Goal: Complete application form: Complete application form

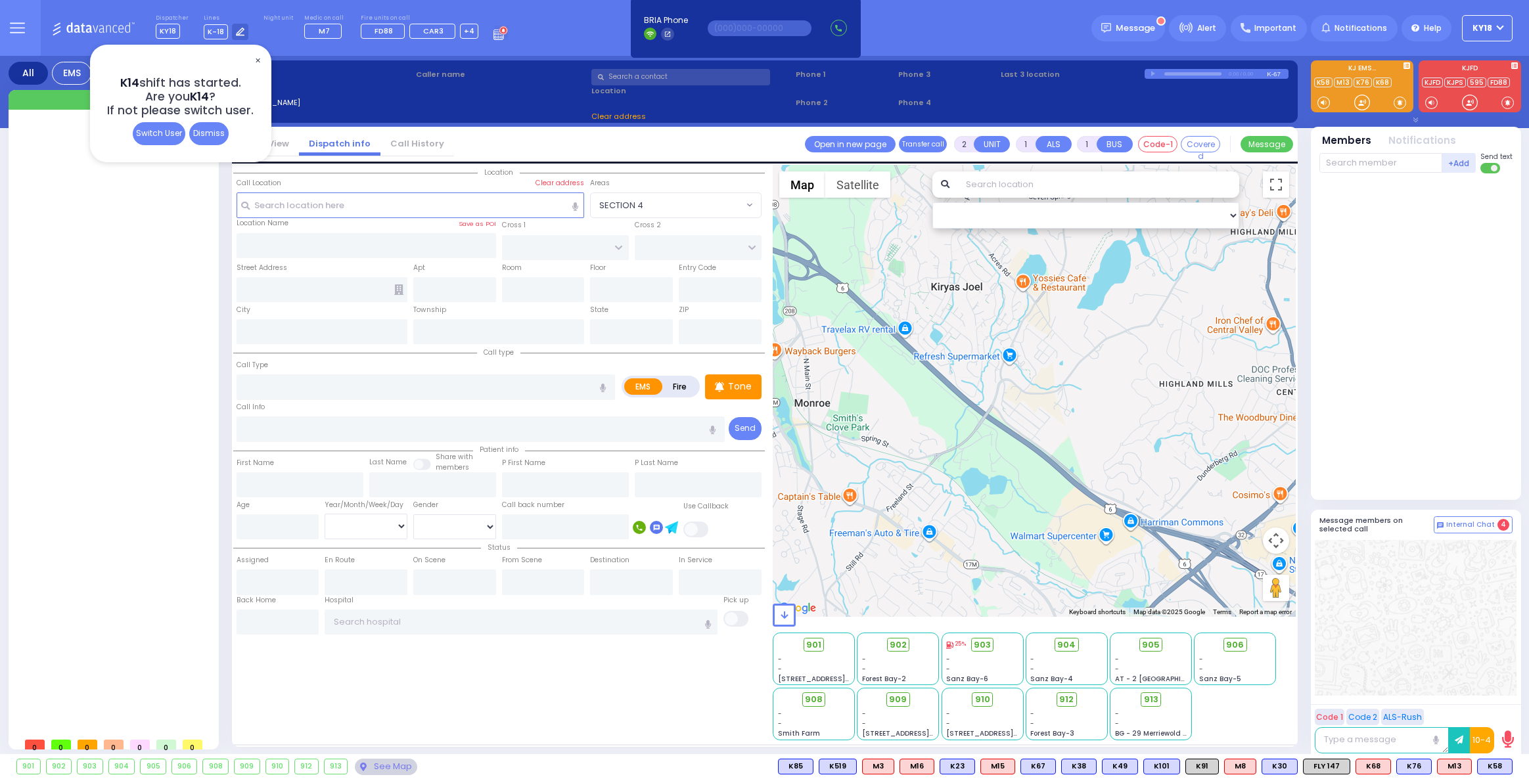
select select
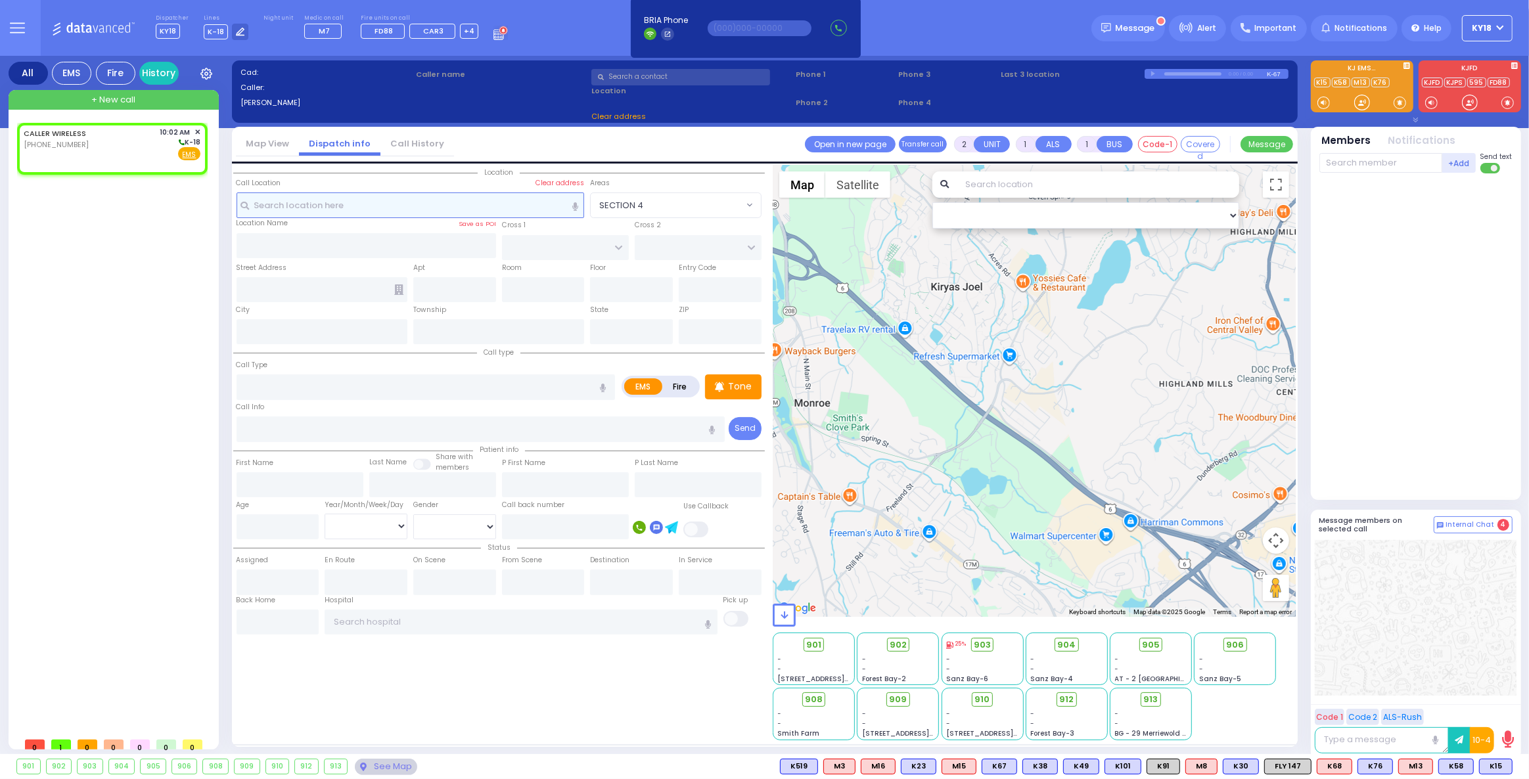
select select
radio input "true"
select select
type input "10:02"
select select "Hatzalah Garages"
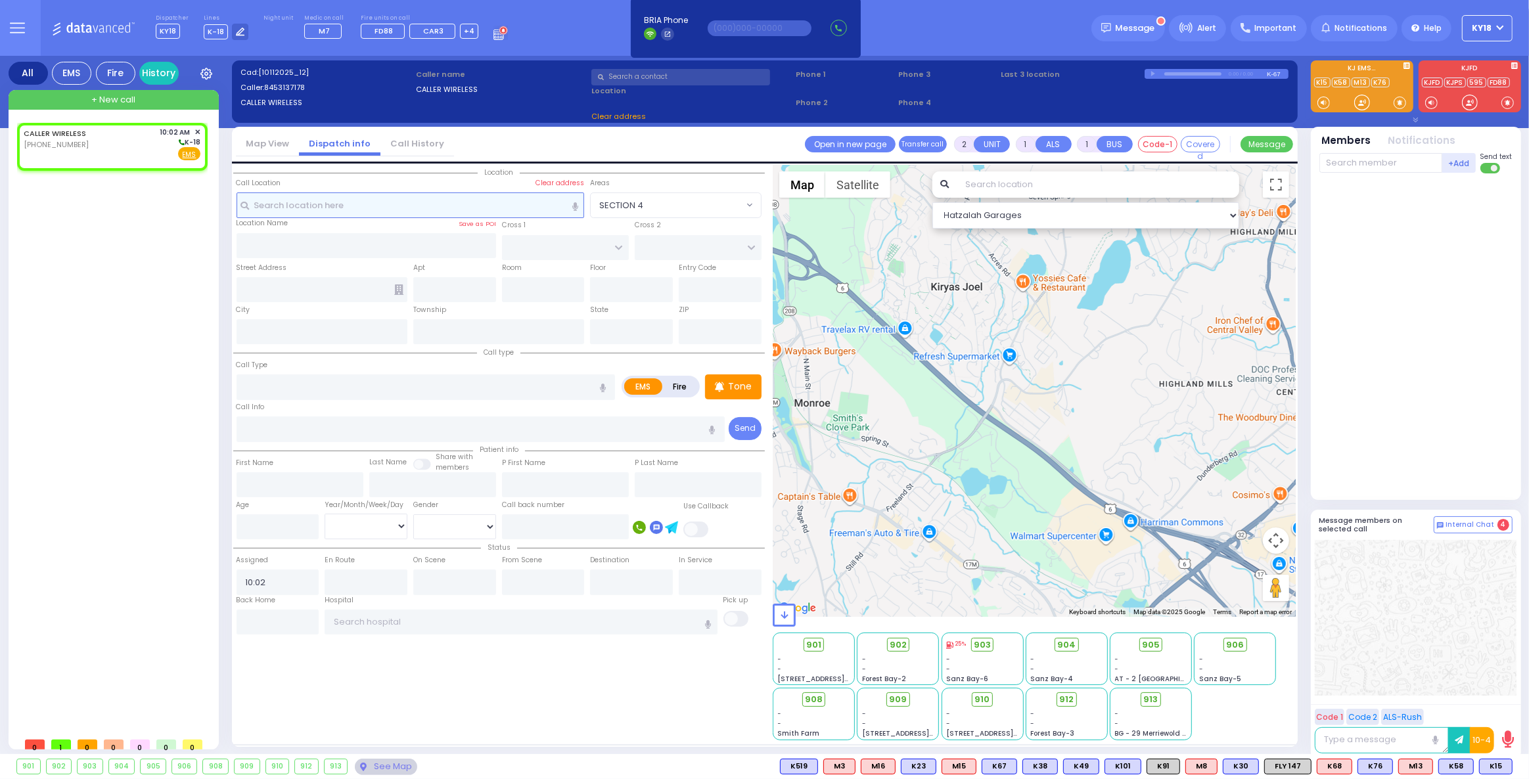
select select
radio input "true"
select select
select select "Hatzalah Garages"
select select
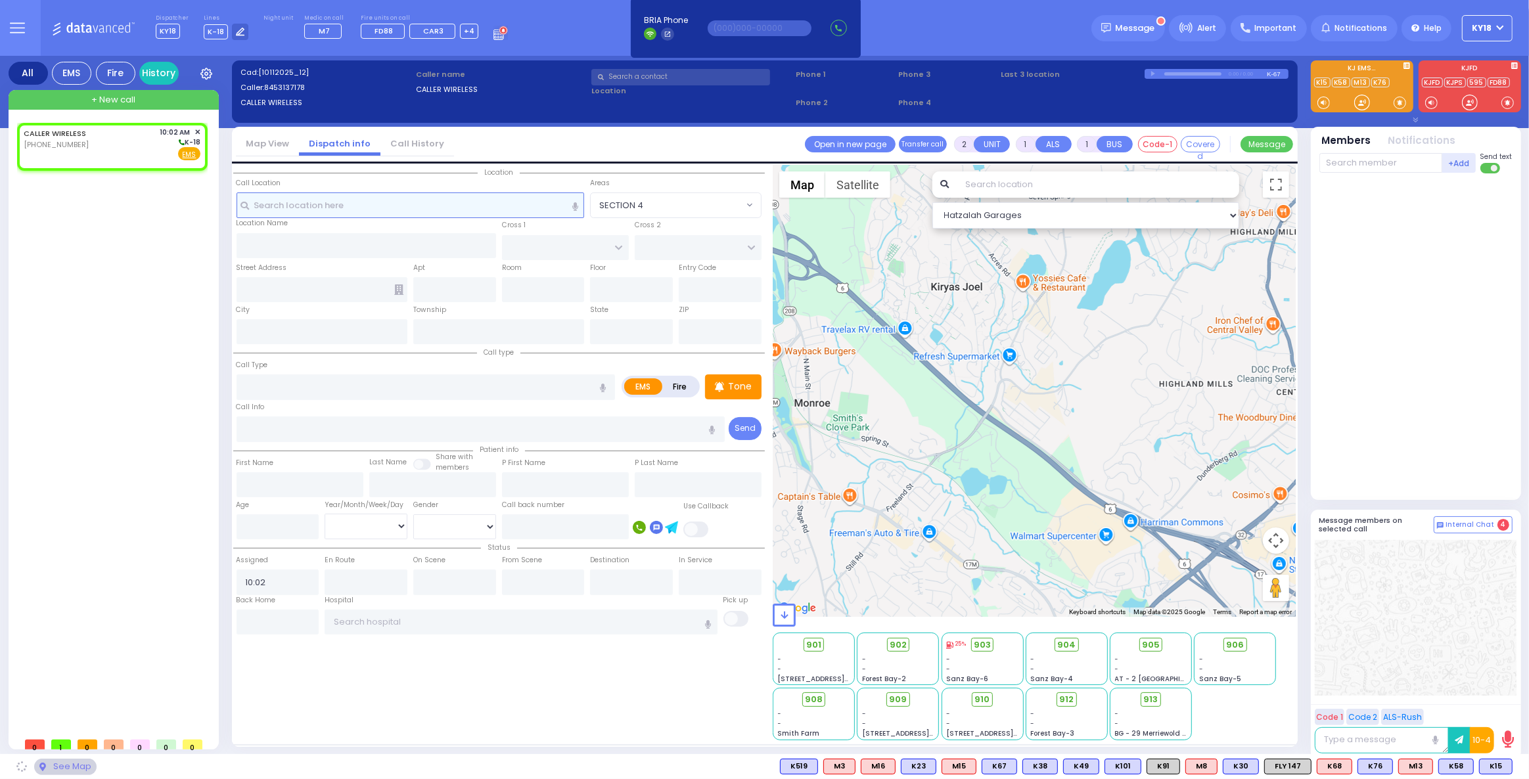
radio input "true"
select select
select select "Hatzalah Garages"
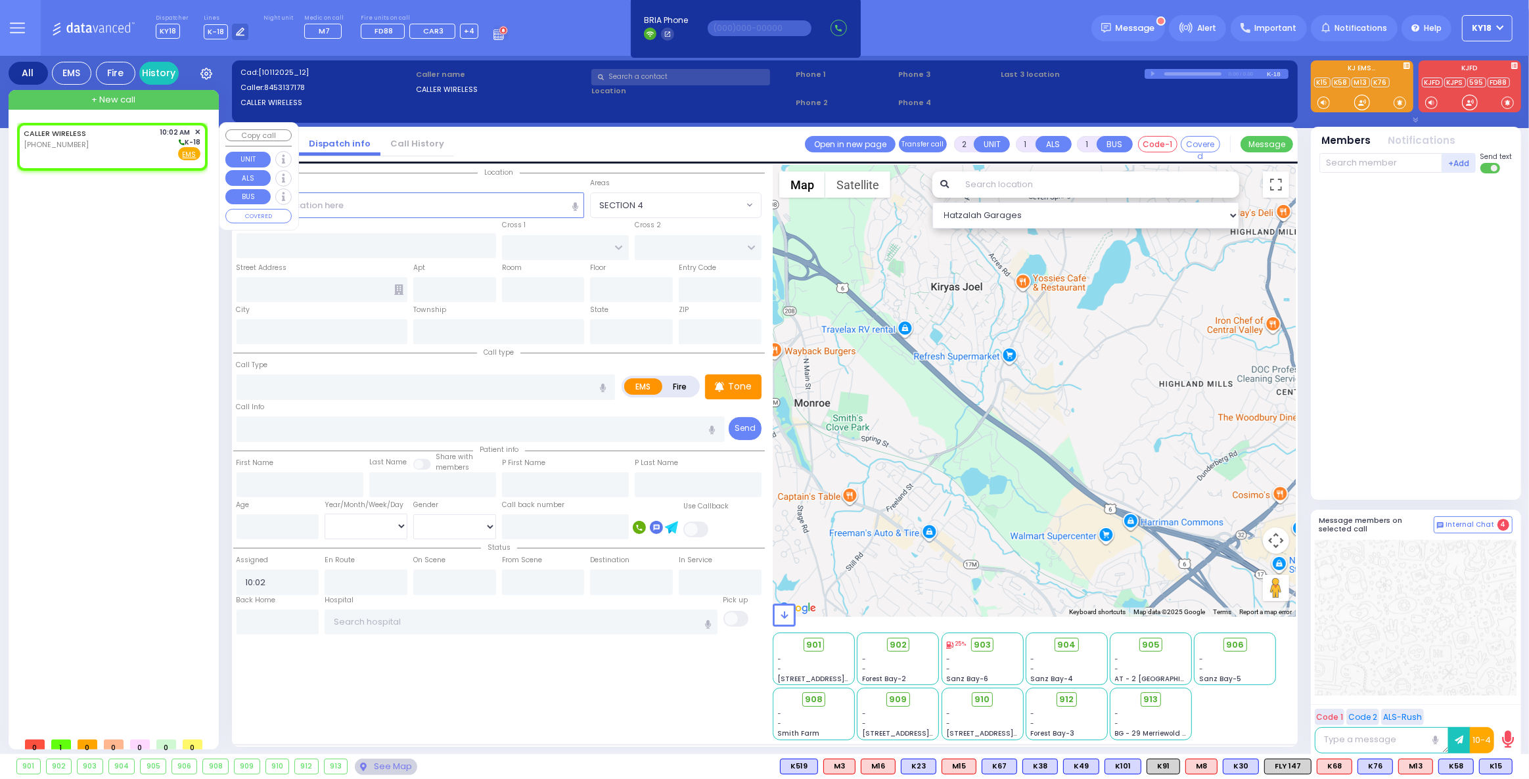
click at [93, 145] on div "CALLER WIRELESS [PHONE_NUMBER] 10:02 AM ✕ K-18" at bounding box center [112, 144] width 177 height 34
select select
radio input "true"
select select
select select "Hatzalah Garages"
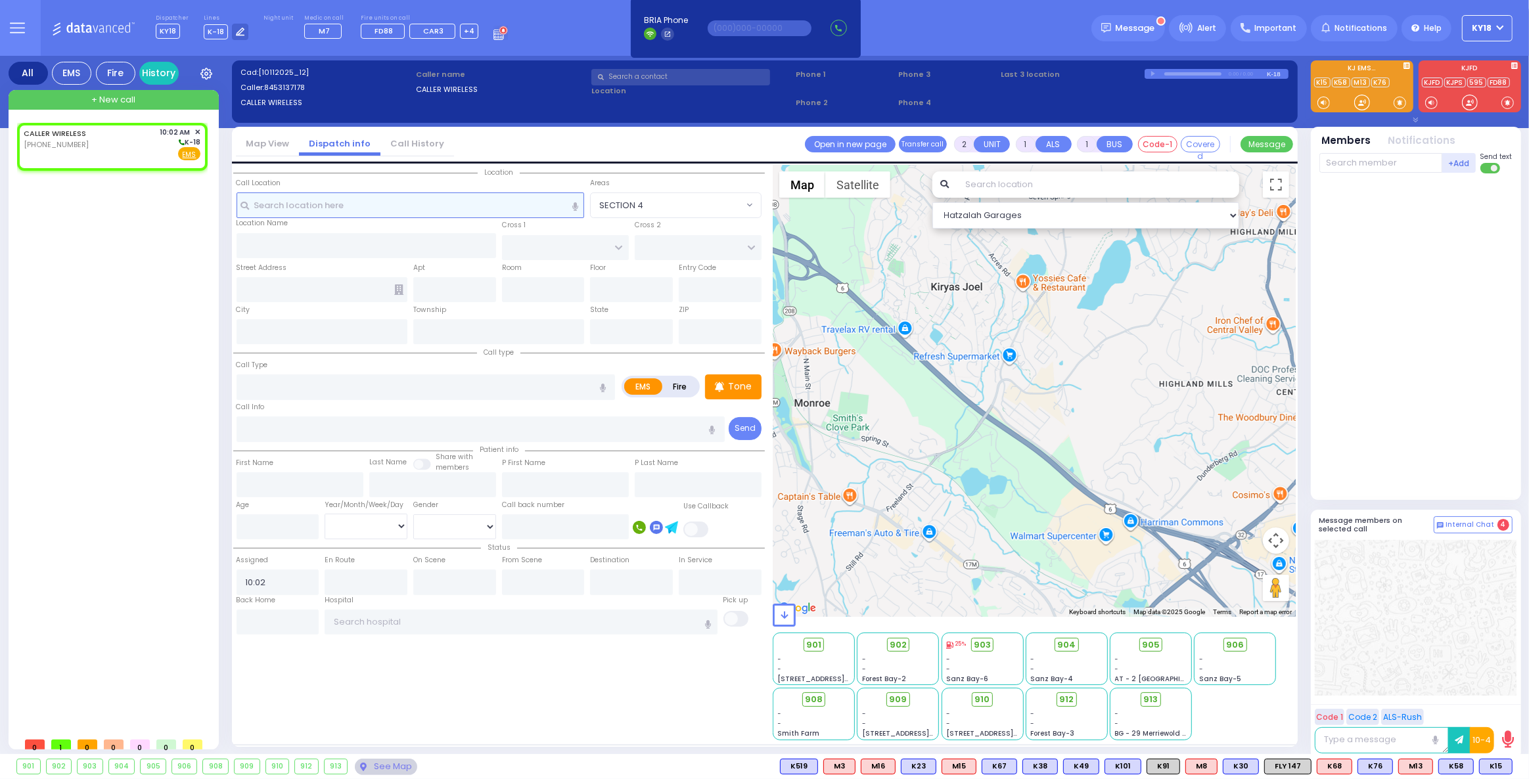
click at [322, 212] on input "text" at bounding box center [411, 204] width 348 height 25
select select
radio input "true"
select select
select select "Hatzalah Garages"
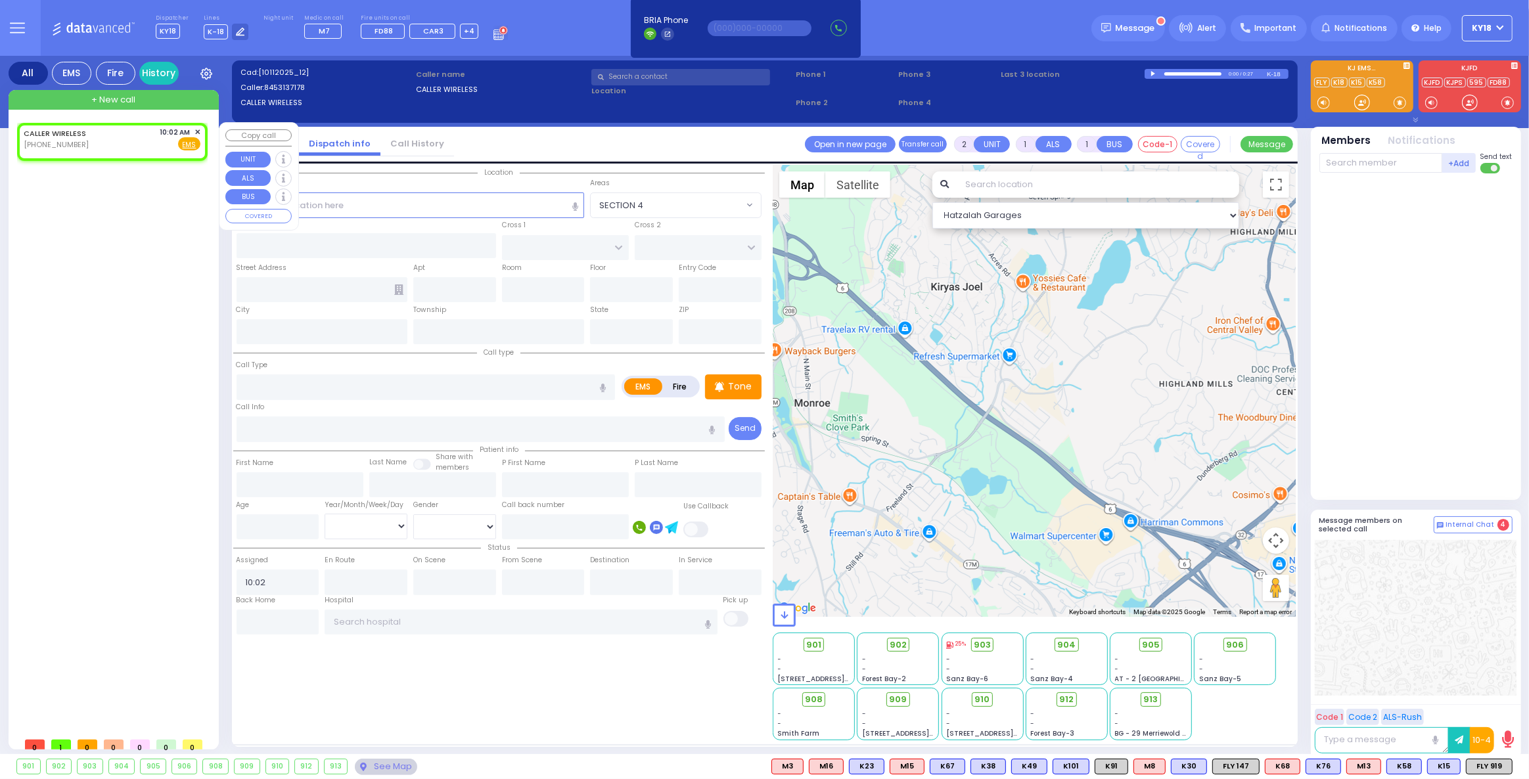
click at [196, 133] on span "✕" at bounding box center [197, 132] width 6 height 11
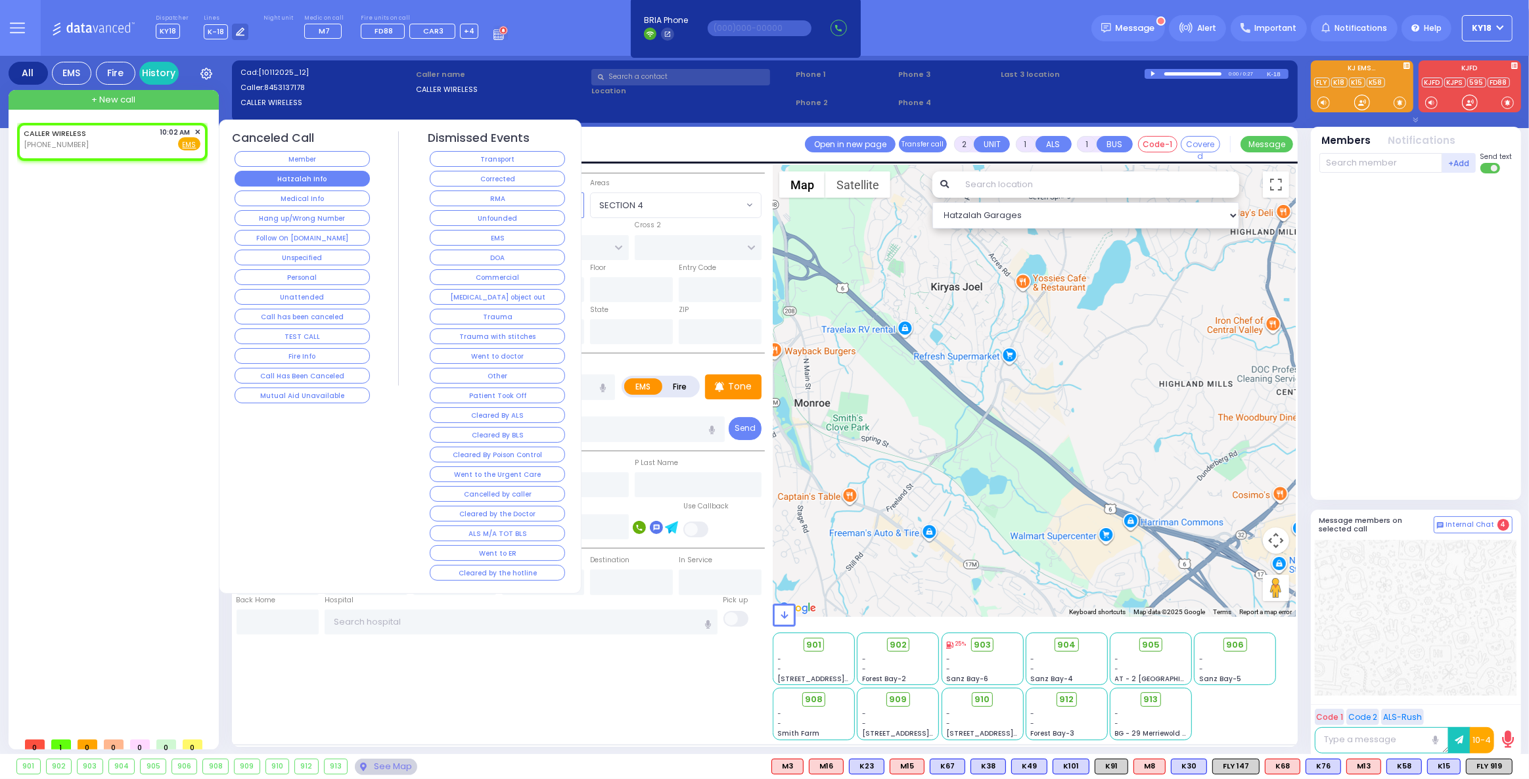
click at [267, 174] on button "Hatzalah Info" at bounding box center [302, 179] width 135 height 16
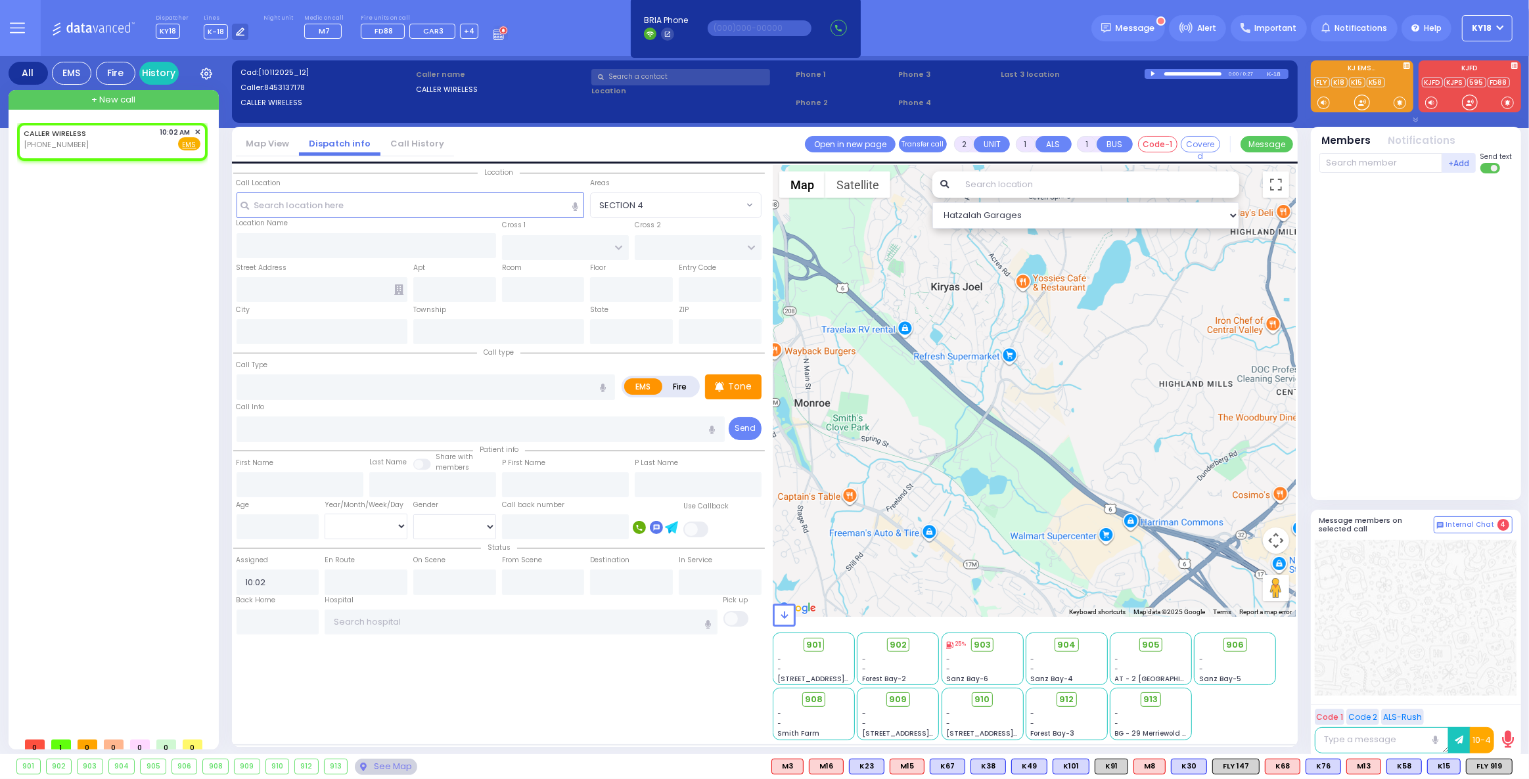
select select
radio input "true"
select select
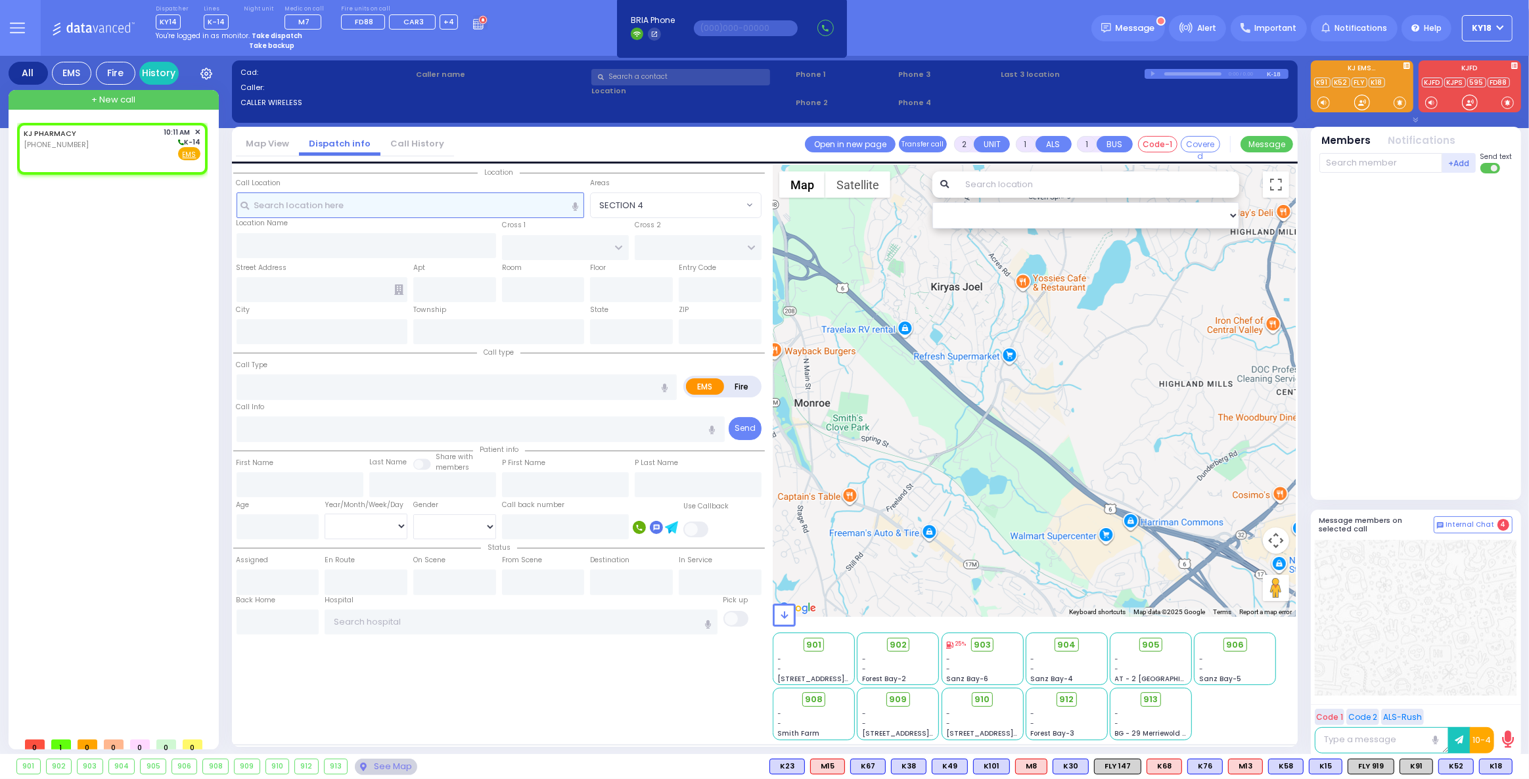
select select
radio input "true"
select select
type input "10:11"
select select "Hatzalah Garages"
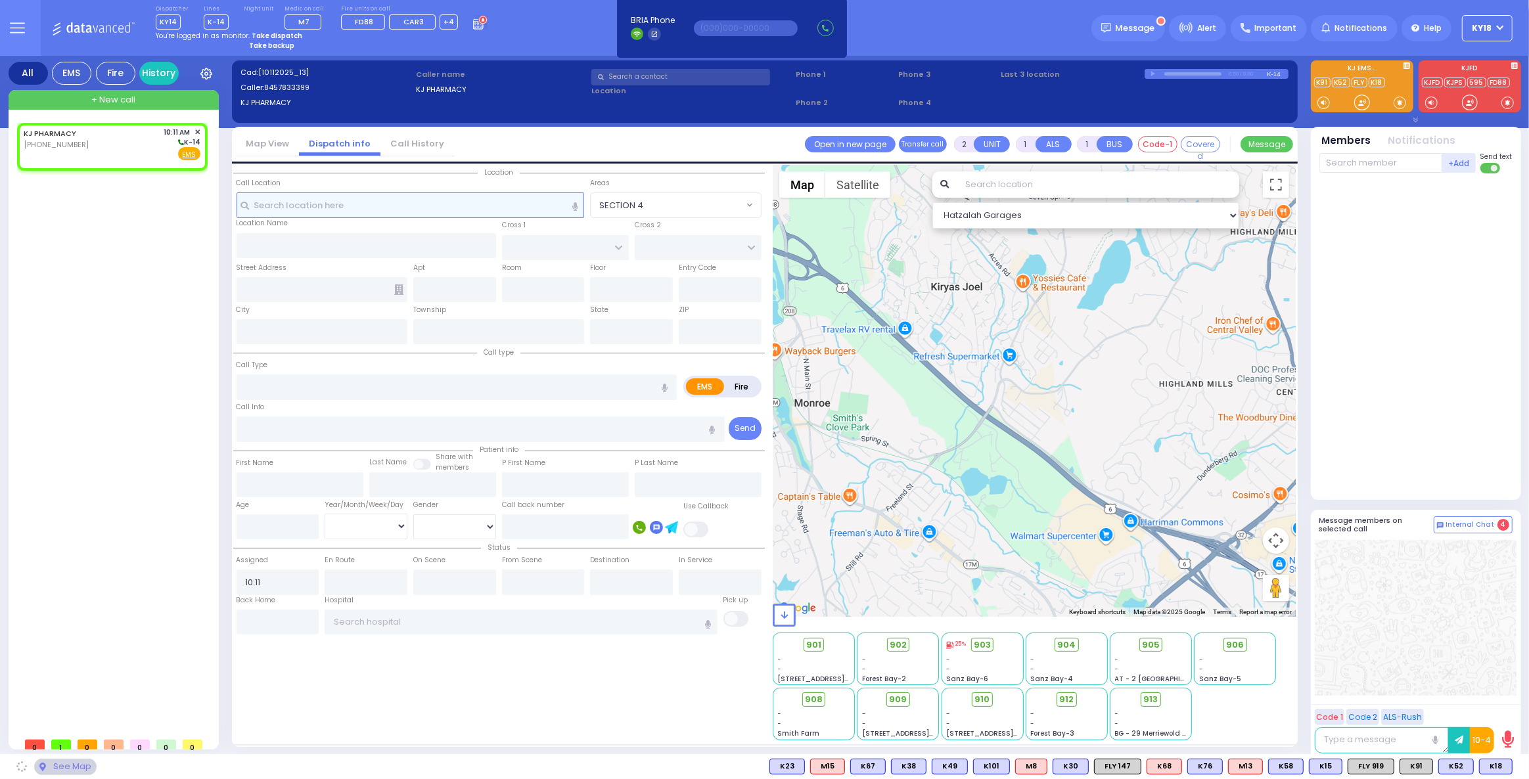
select select
radio input "true"
select select
select select "Hatzalah Garages"
select select
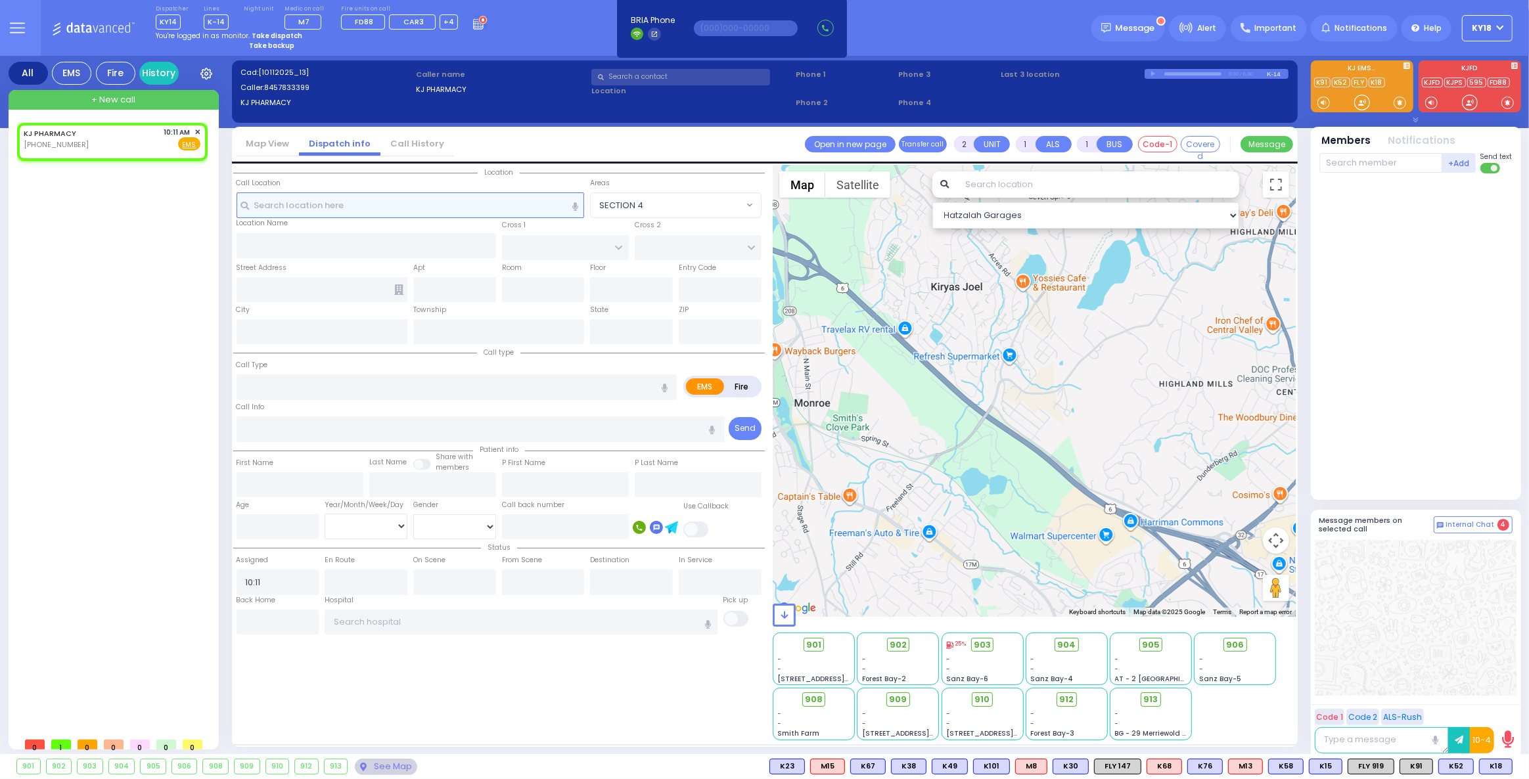
radio input "true"
select select
select select "Hatzalah Garages"
